Goal: Information Seeking & Learning: Learn about a topic

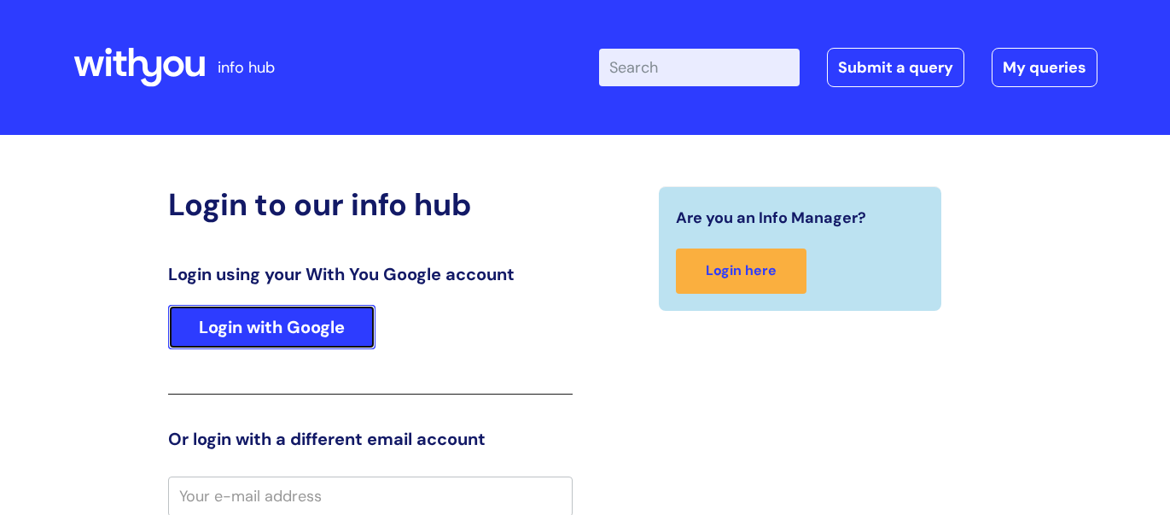
click at [294, 323] on link "Login with Google" at bounding box center [271, 327] width 207 height 44
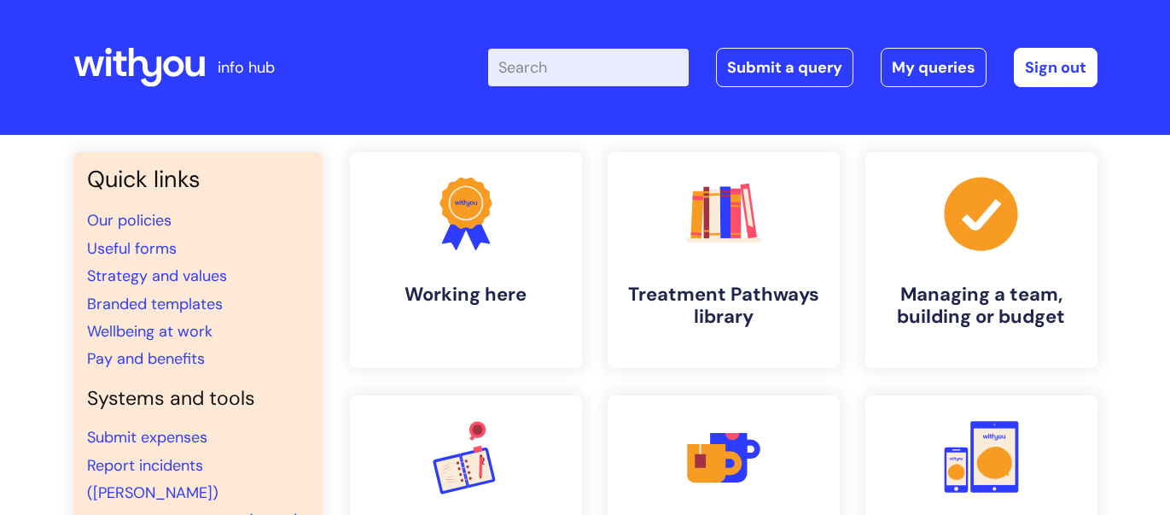
click at [591, 68] on input "Enter your search term here..." at bounding box center [588, 68] width 201 height 38
type input "benfits"
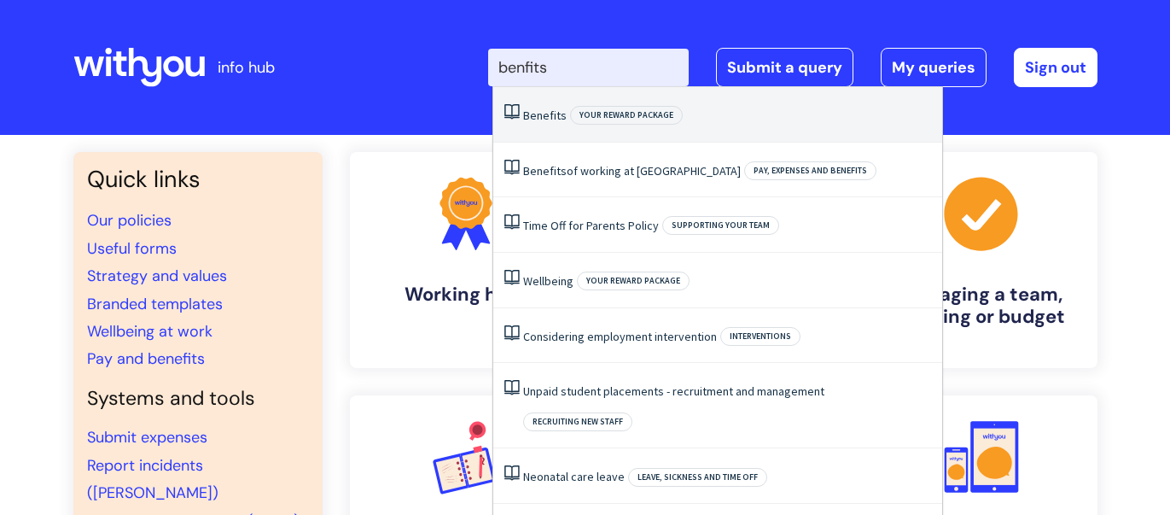
click at [545, 108] on span "Benefits" at bounding box center [545, 115] width 44 height 15
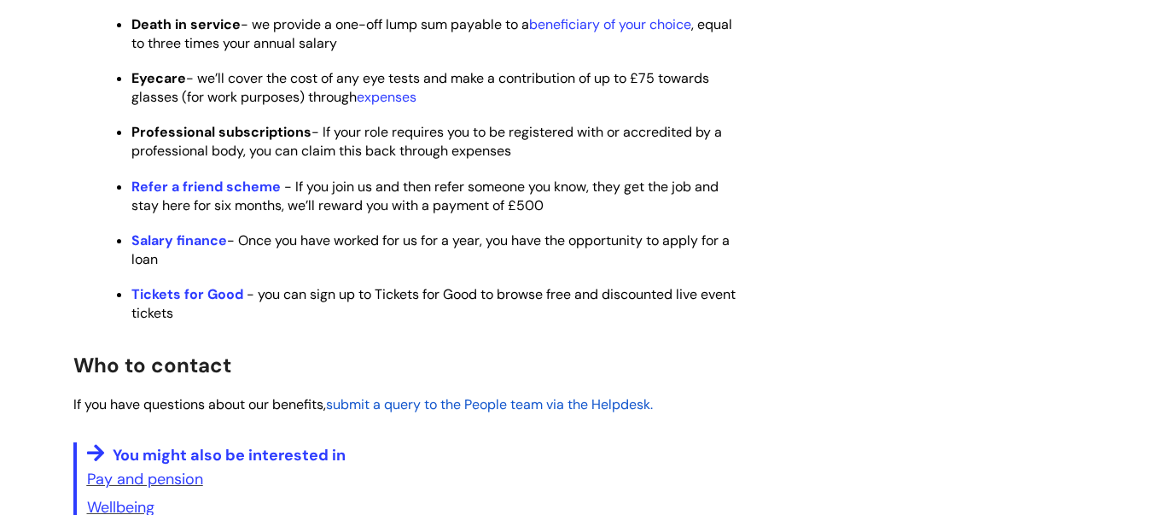
scroll to position [1125, 0]
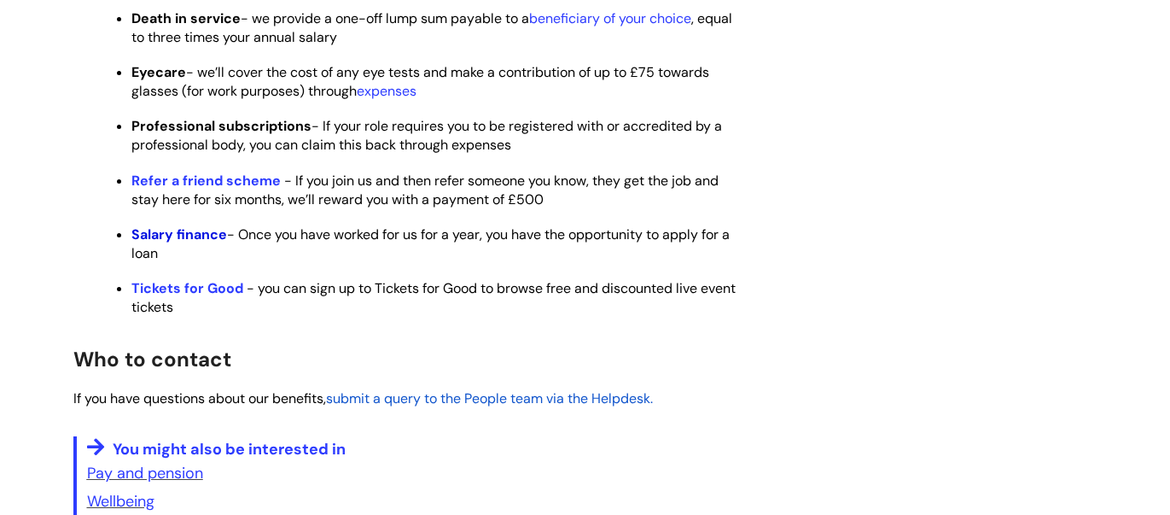
click at [184, 243] on link "Salary finance" at bounding box center [179, 234] width 96 height 18
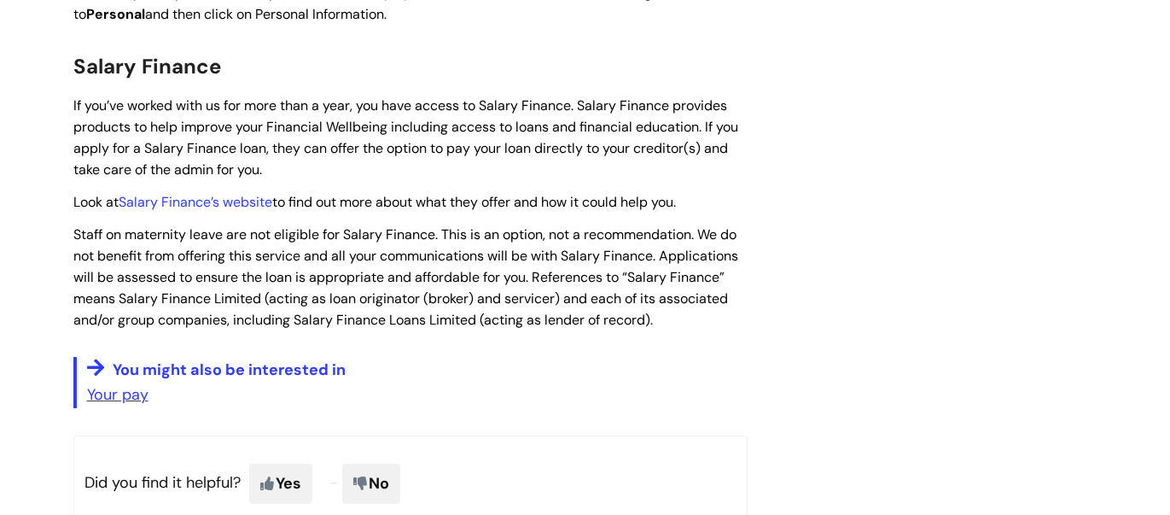
scroll to position [2462, 0]
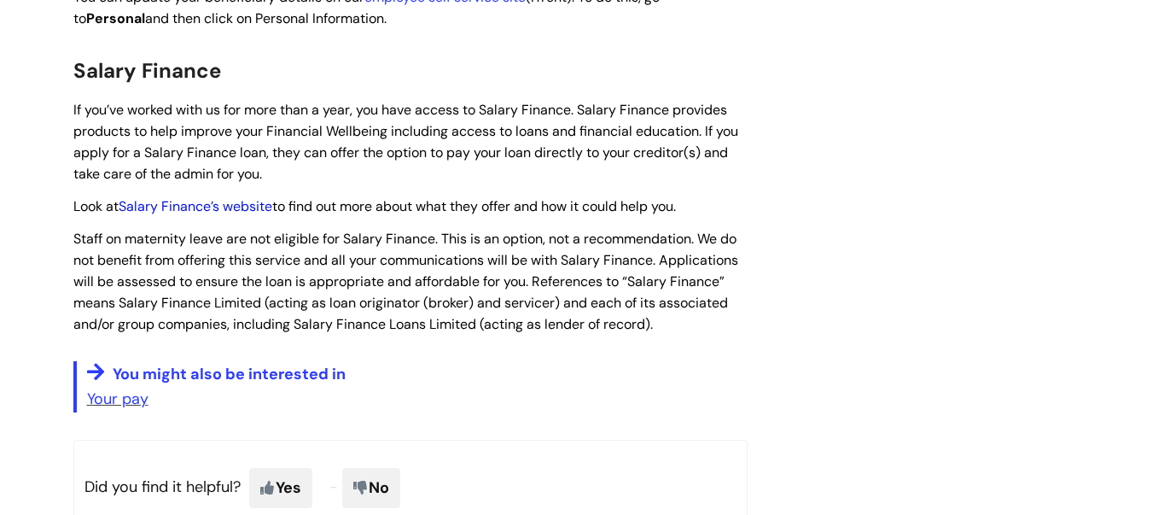
click at [226, 197] on link "Salary Finance’s website" at bounding box center [196, 206] width 154 height 18
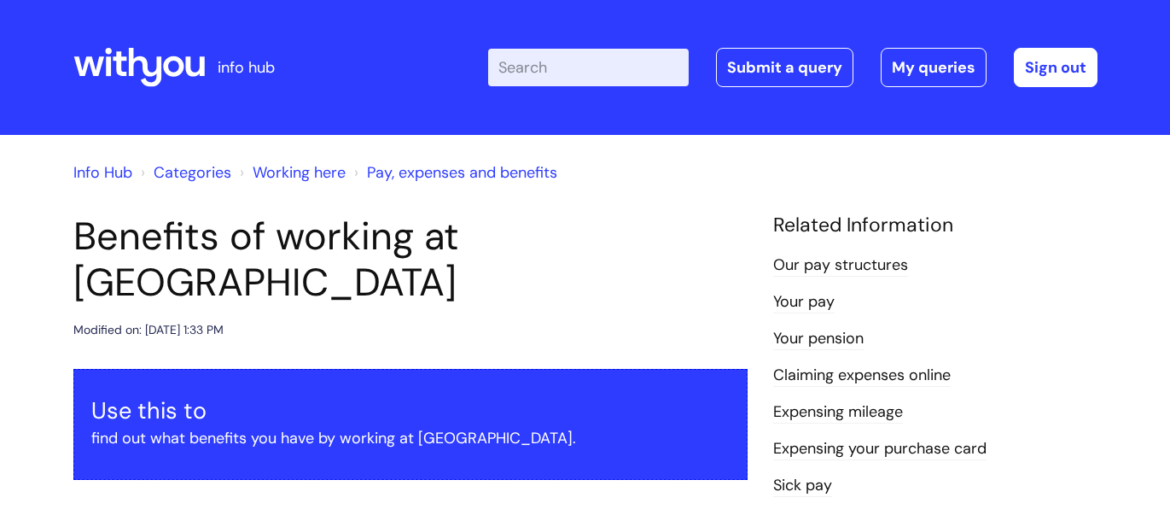
scroll to position [2462, 0]
